Goal: Information Seeking & Learning: Learn about a topic

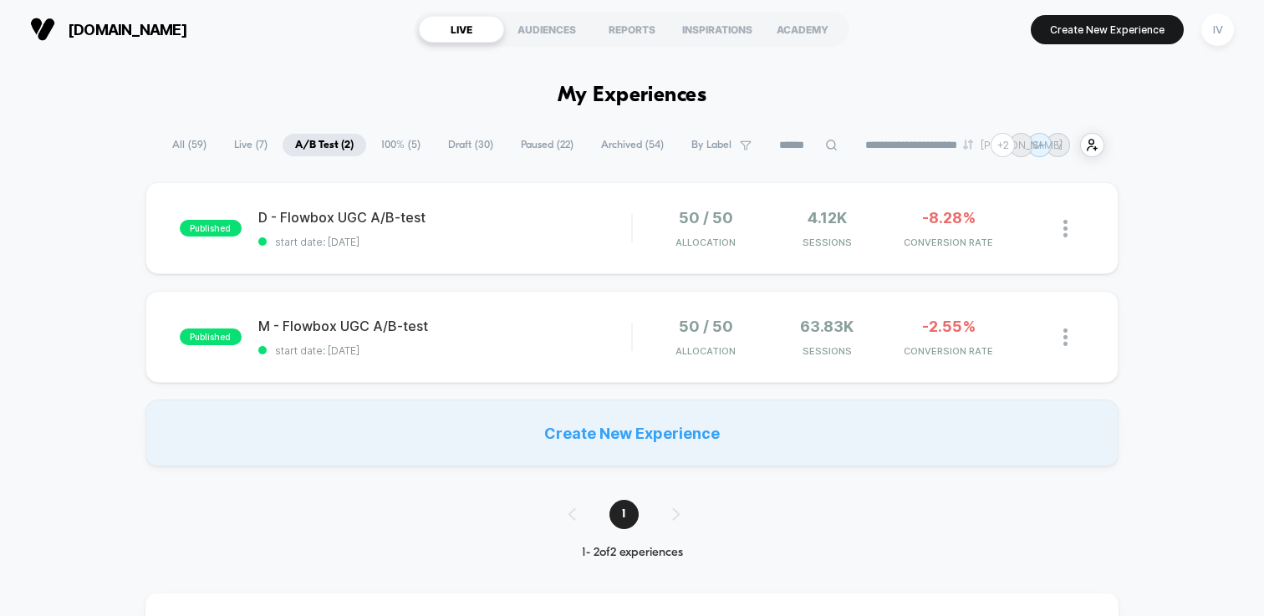
click at [404, 141] on span "100% ( 5 )" at bounding box center [401, 145] width 64 height 23
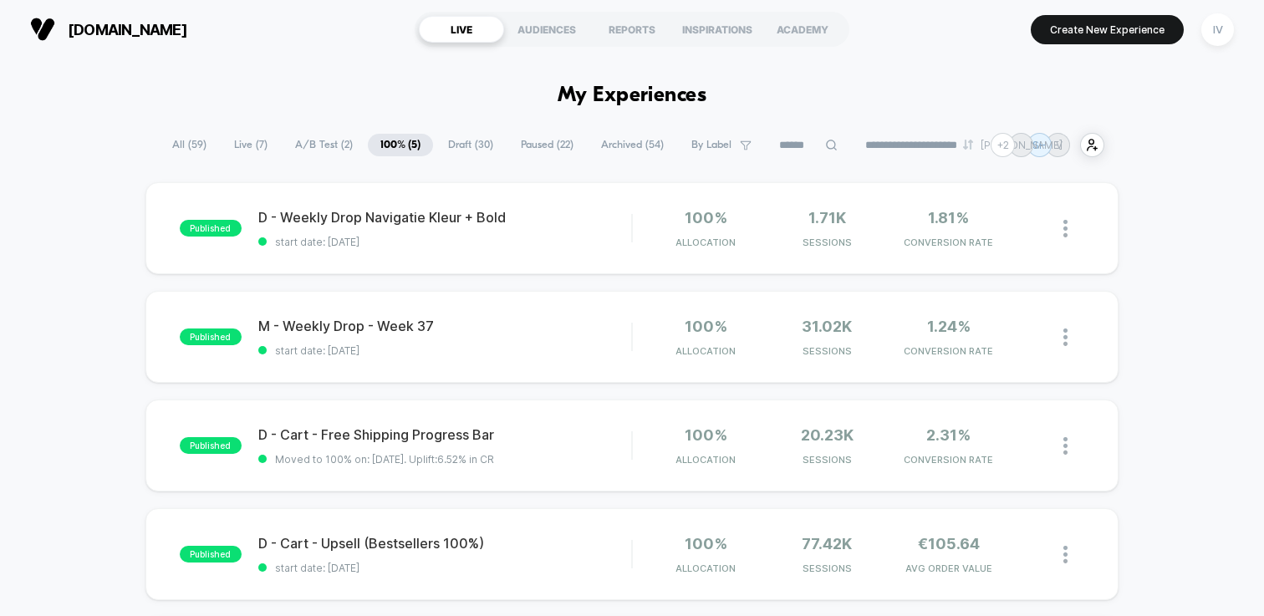
click at [305, 145] on span "A/B Test ( 2 )" at bounding box center [324, 145] width 83 height 23
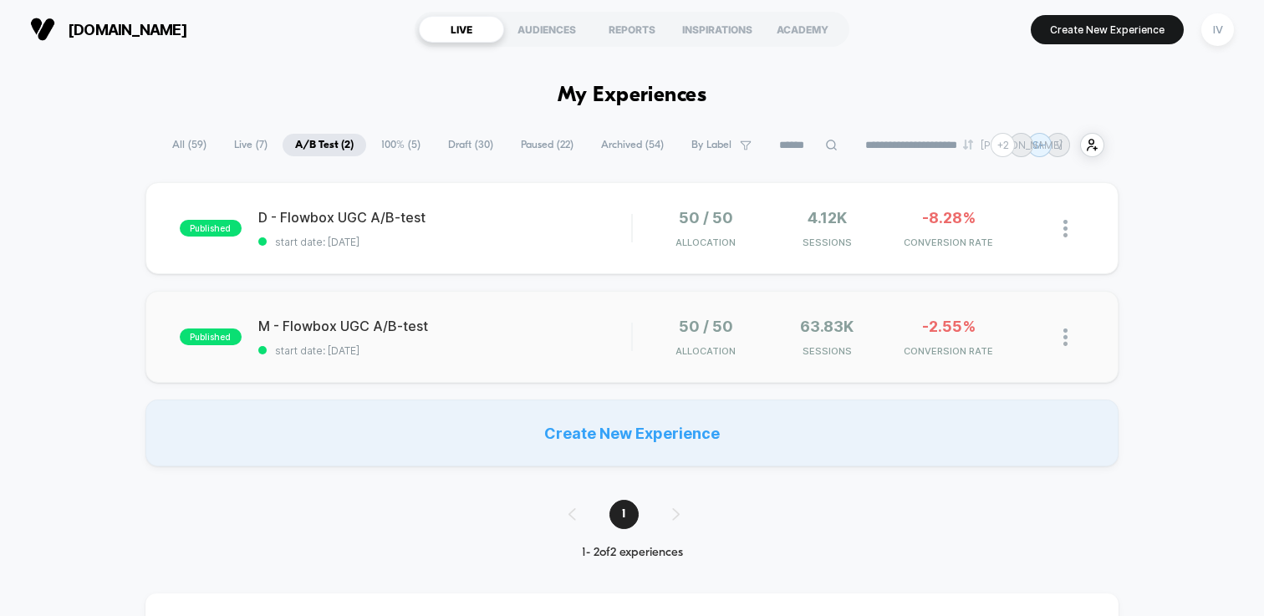
click at [559, 291] on div "published M - Flowbox UGC A/B-test start date: 10-9-2025 50 / 50 Allocation 63.…" at bounding box center [631, 337] width 973 height 92
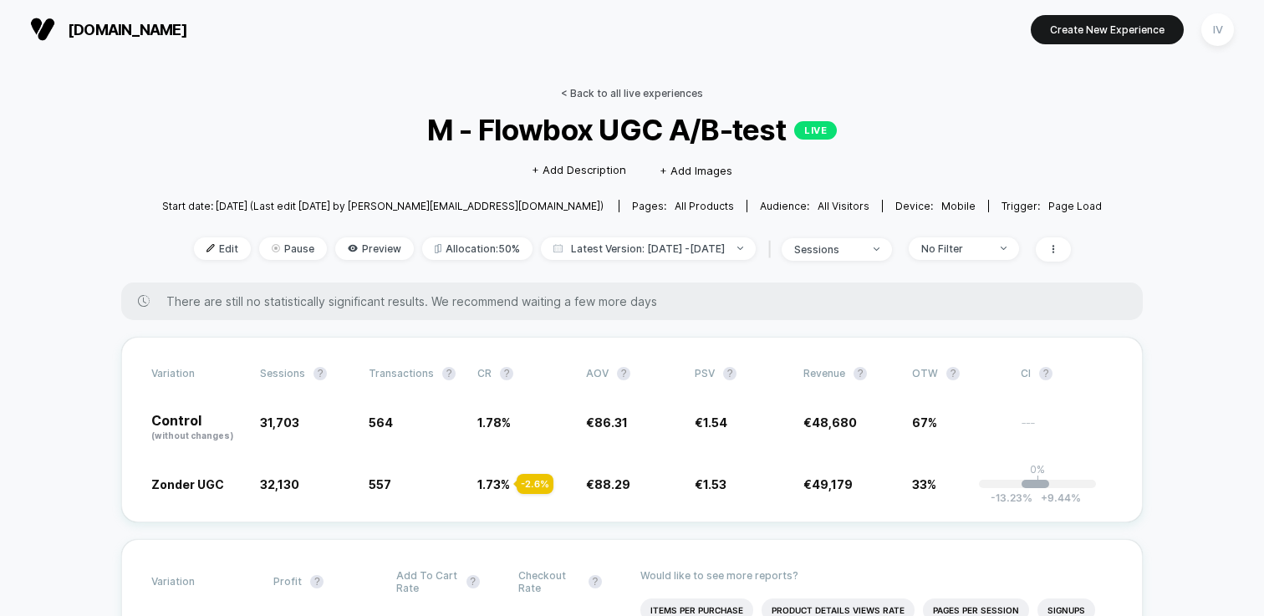
click at [615, 99] on link "< Back to all live experiences" at bounding box center [632, 93] width 142 height 13
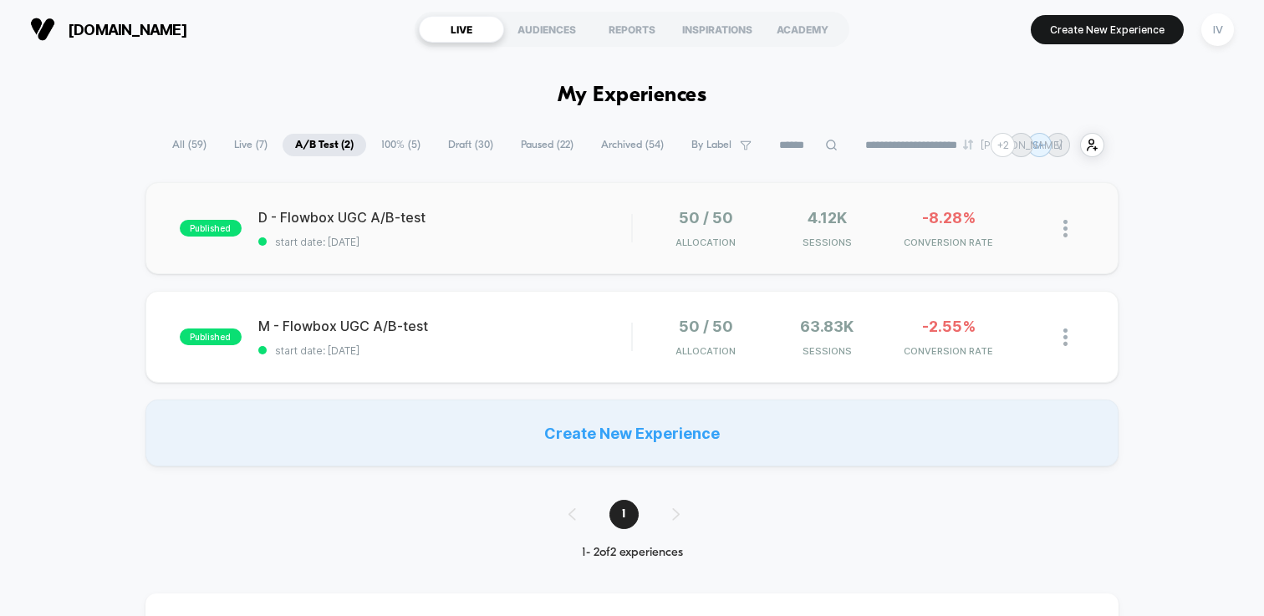
click at [498, 262] on div "published D - Flowbox UGC A/B-test start date: 10-9-2025 50 / 50 Allocation 4.1…" at bounding box center [631, 228] width 973 height 92
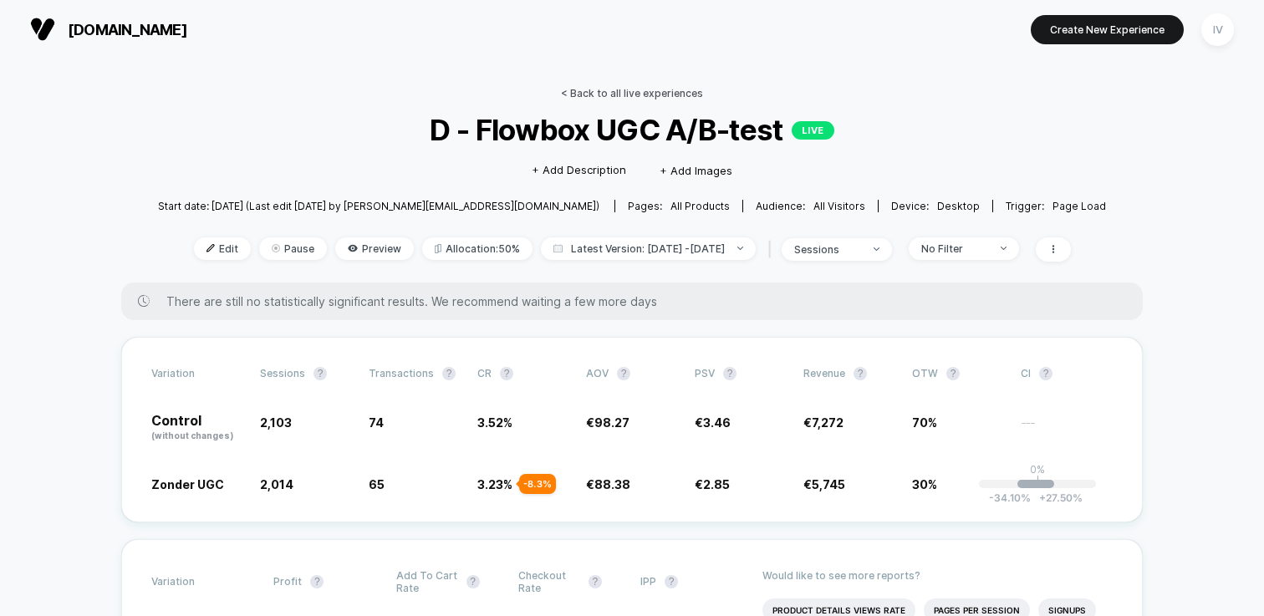
click at [624, 92] on link "< Back to all live experiences" at bounding box center [632, 93] width 142 height 13
